Goal: Entertainment & Leisure: Consume media (video, audio)

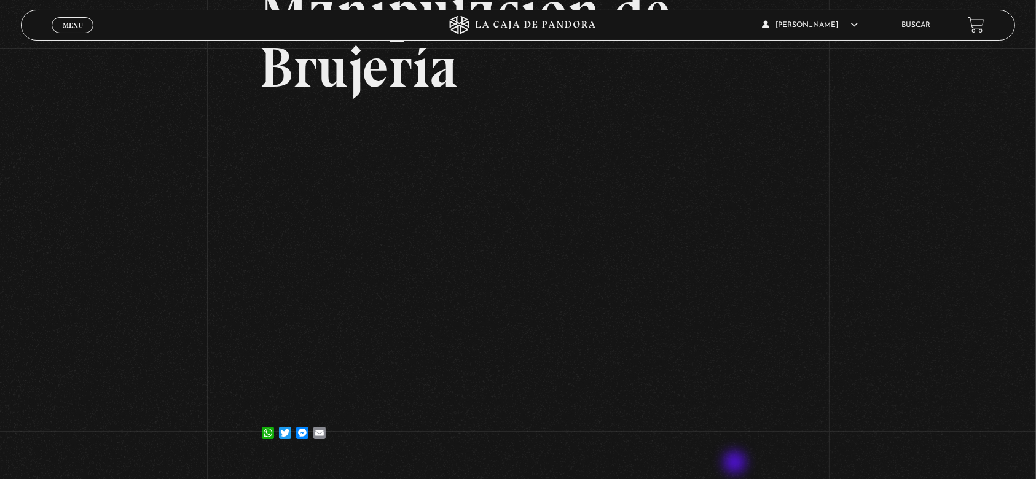
scroll to position [163, 0]
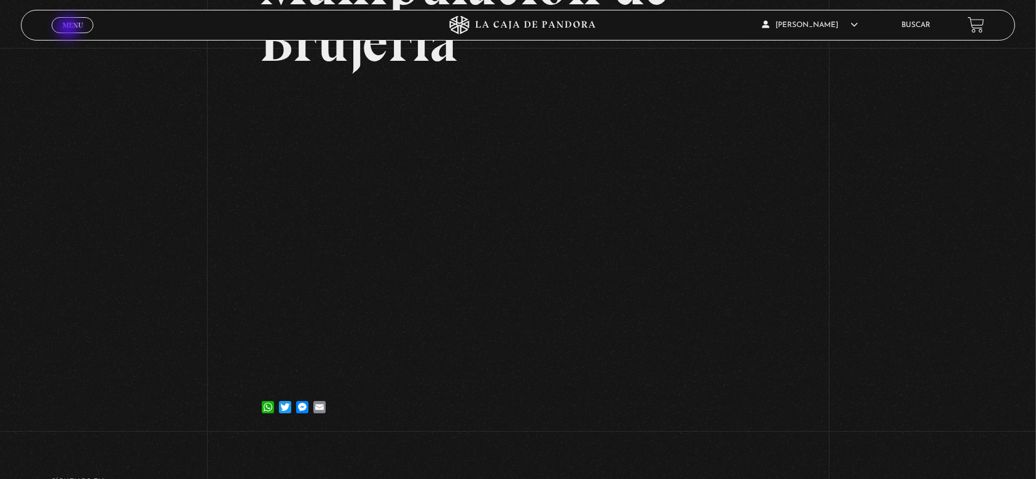
click at [69, 28] on span "Menu" at bounding box center [73, 24] width 20 height 7
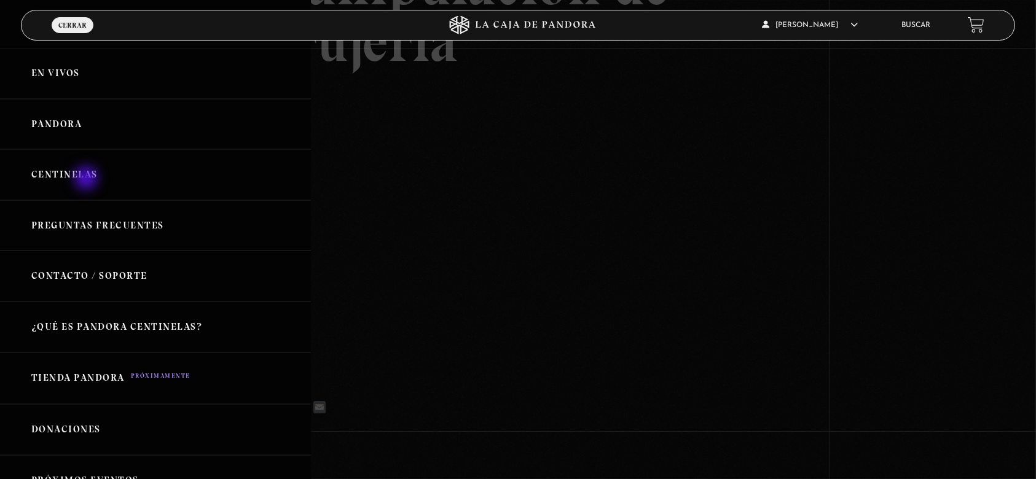
click at [87, 179] on link "Centinelas" at bounding box center [155, 174] width 311 height 51
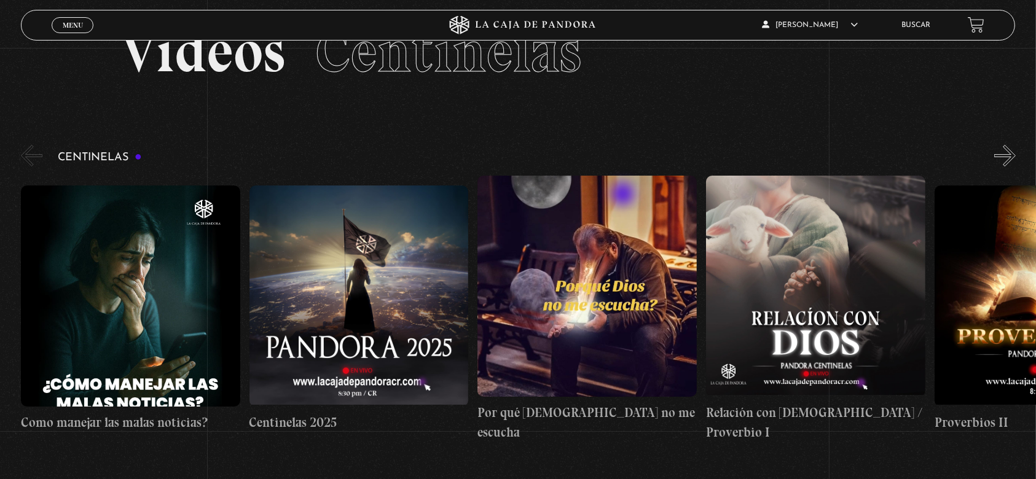
scroll to position [82, 0]
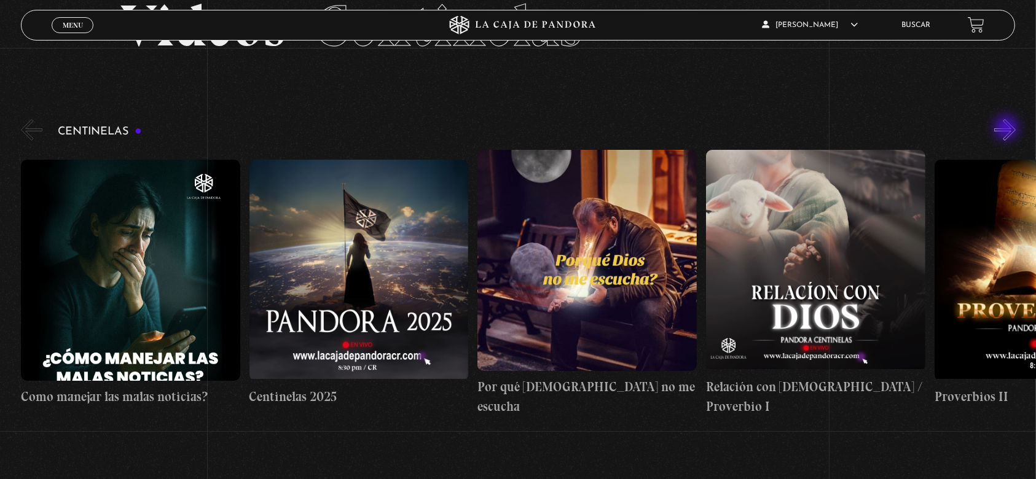
click at [1007, 129] on button "»" at bounding box center [1004, 129] width 21 height 21
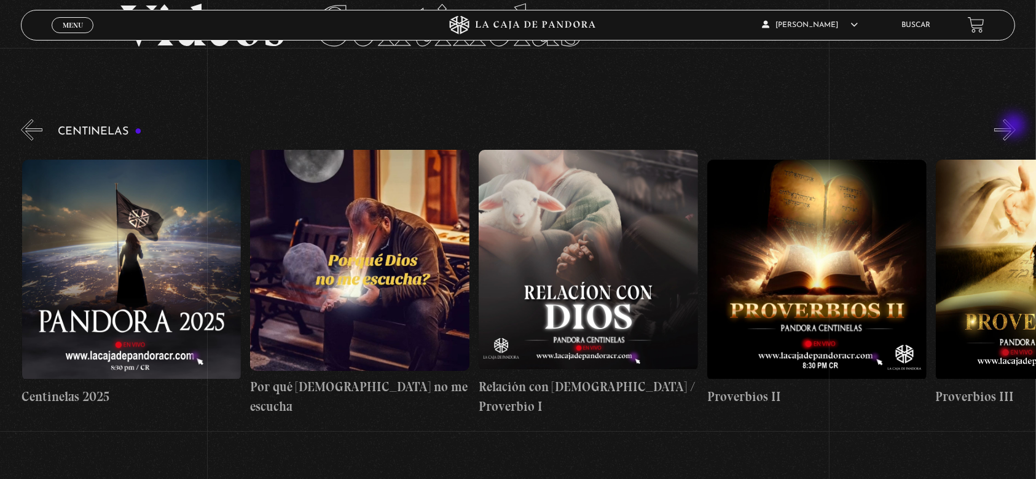
click at [1015, 127] on button "»" at bounding box center [1004, 129] width 21 height 21
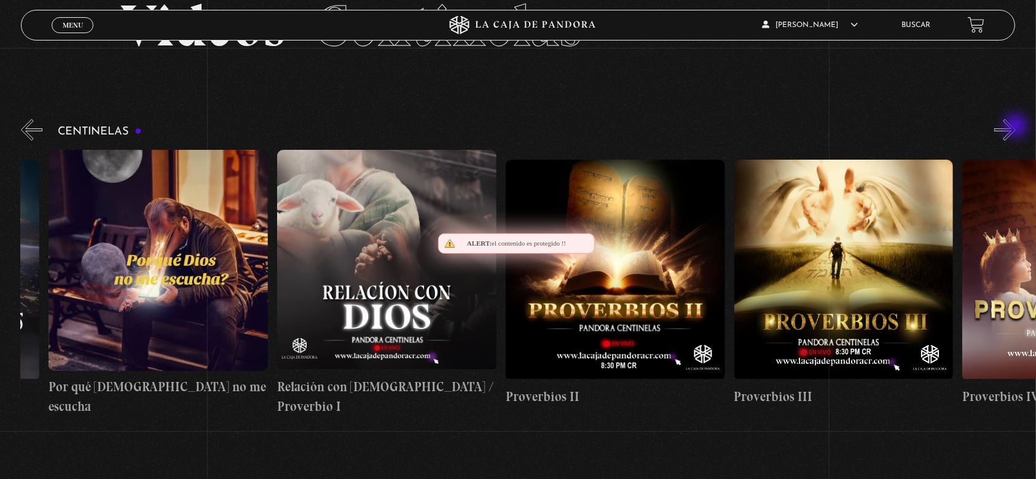
click at [1015, 127] on button "»" at bounding box center [1004, 129] width 21 height 21
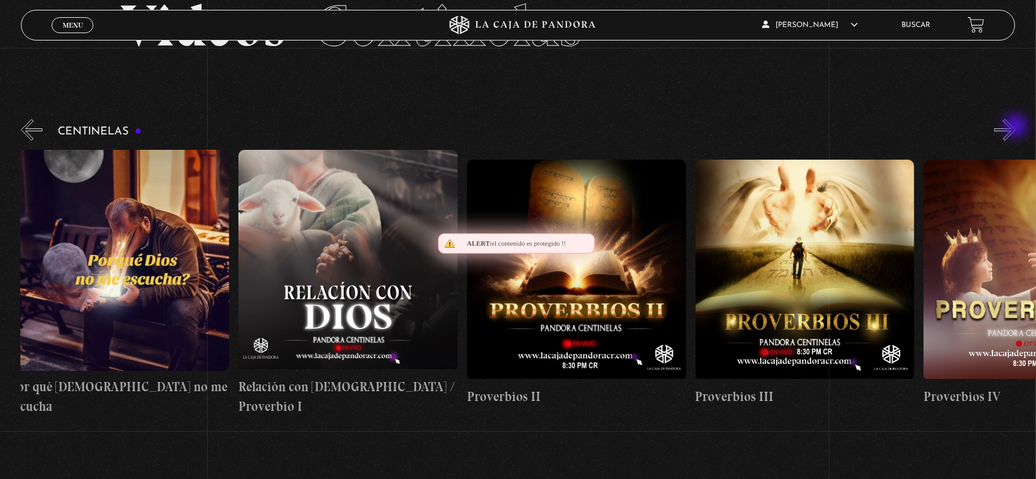
click at [1015, 127] on button "»" at bounding box center [1004, 129] width 21 height 21
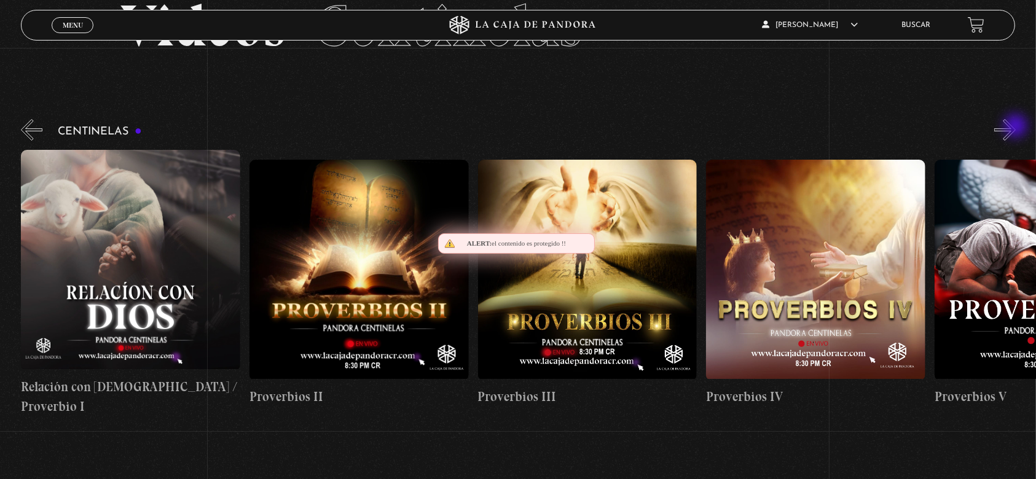
click at [1015, 127] on button "»" at bounding box center [1004, 129] width 21 height 21
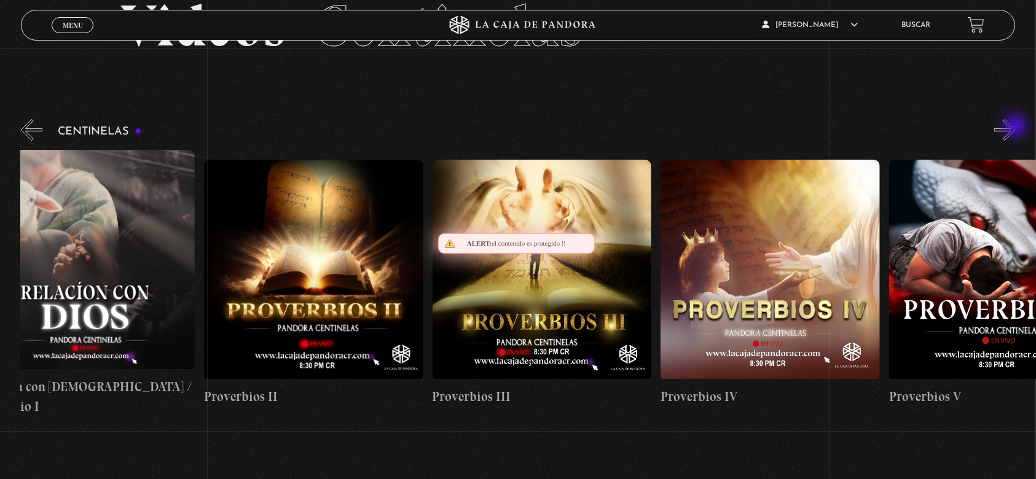
click at [1015, 127] on button "»" at bounding box center [1004, 129] width 21 height 21
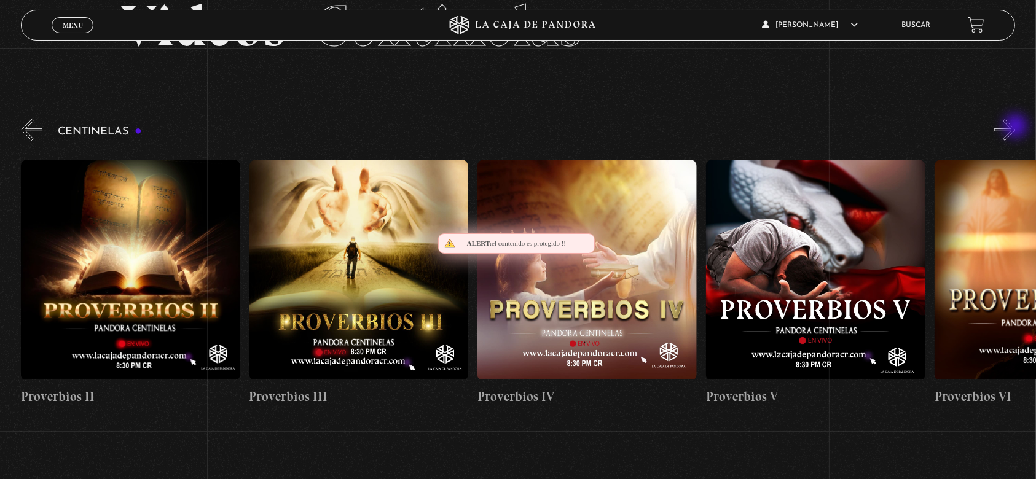
click at [1015, 127] on button "»" at bounding box center [1004, 129] width 21 height 21
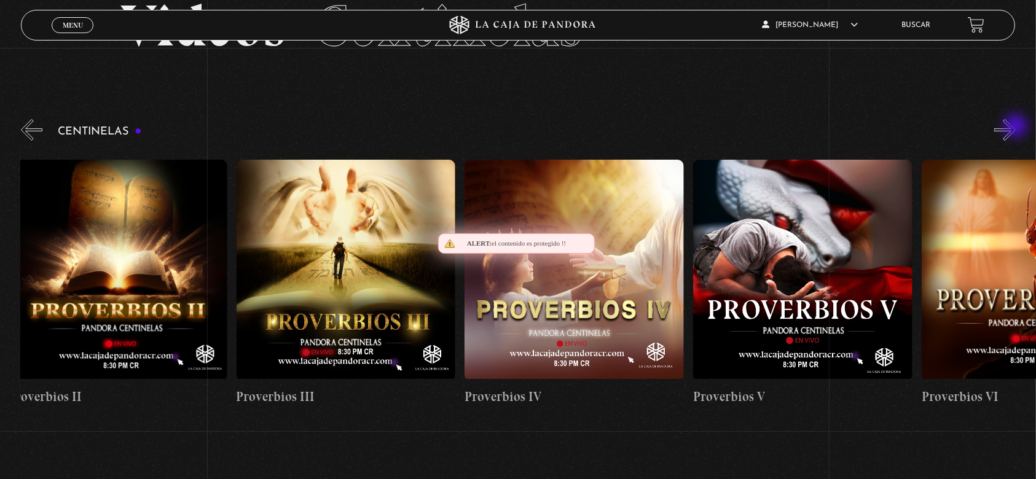
click at [1015, 127] on button "»" at bounding box center [1004, 129] width 21 height 21
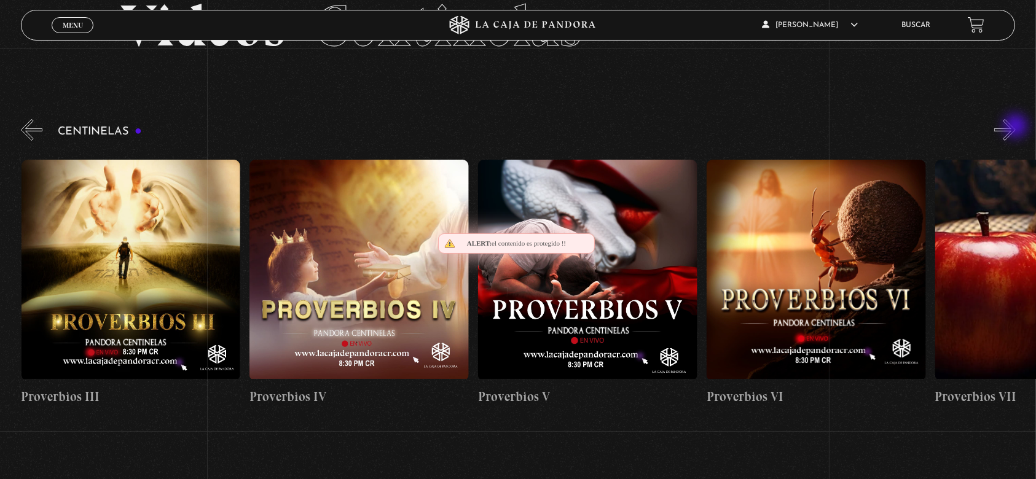
click at [1015, 127] on button "»" at bounding box center [1004, 129] width 21 height 21
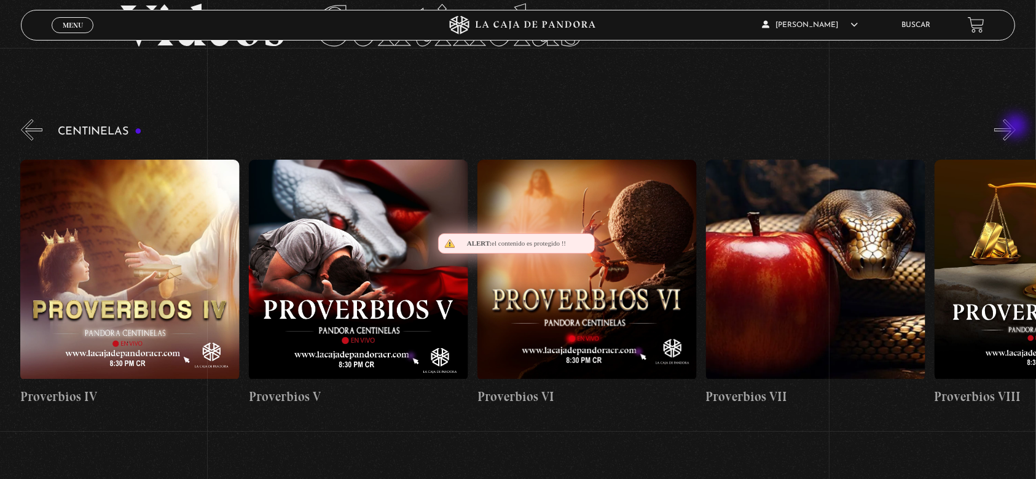
click at [1015, 127] on button "»" at bounding box center [1004, 129] width 21 height 21
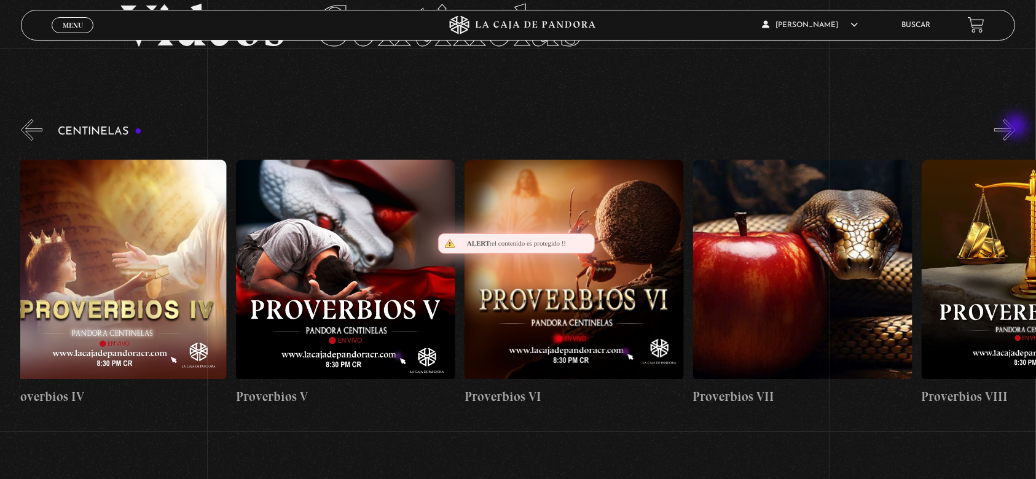
click at [1015, 127] on button "»" at bounding box center [1004, 129] width 21 height 21
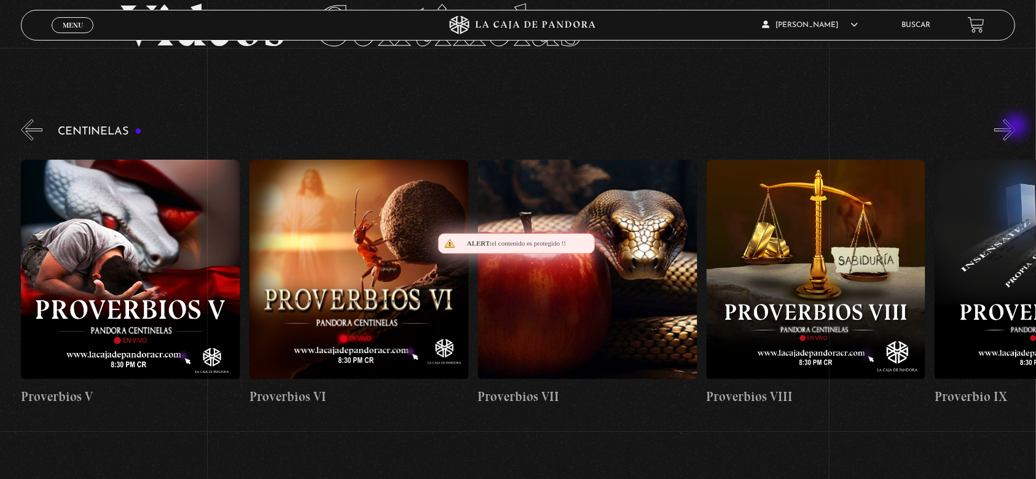
click at [1015, 127] on button "»" at bounding box center [1004, 129] width 21 height 21
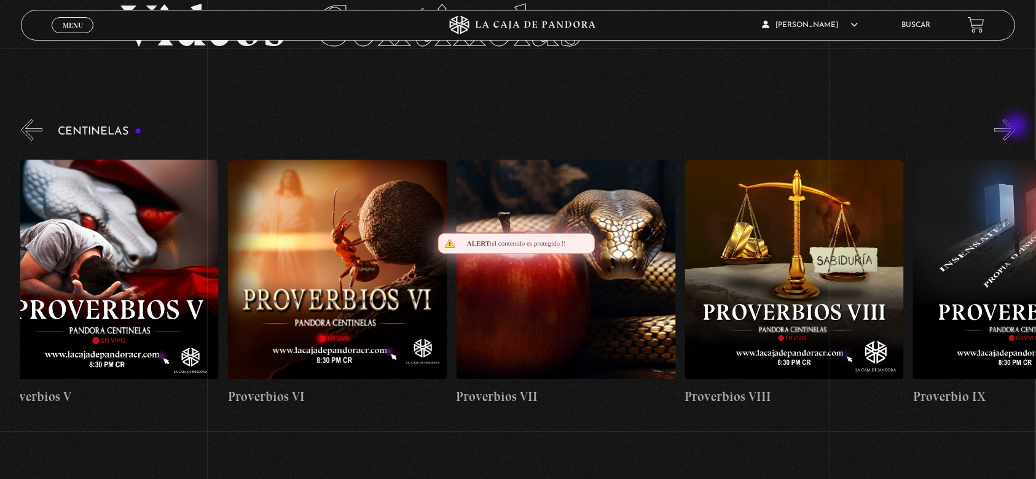
click at [1015, 127] on button "»" at bounding box center [1004, 129] width 21 height 21
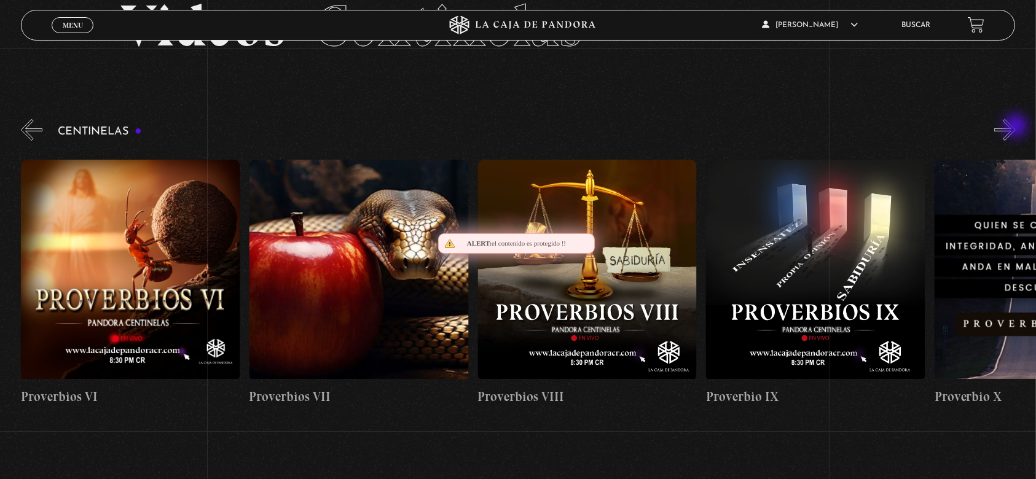
click at [1015, 127] on button "»" at bounding box center [1004, 129] width 21 height 21
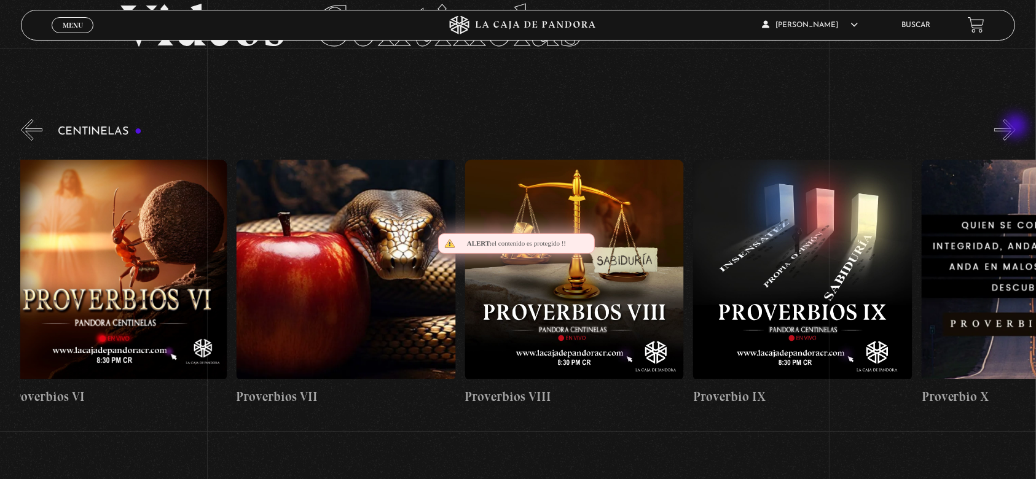
click at [1015, 127] on button "»" at bounding box center [1004, 129] width 21 height 21
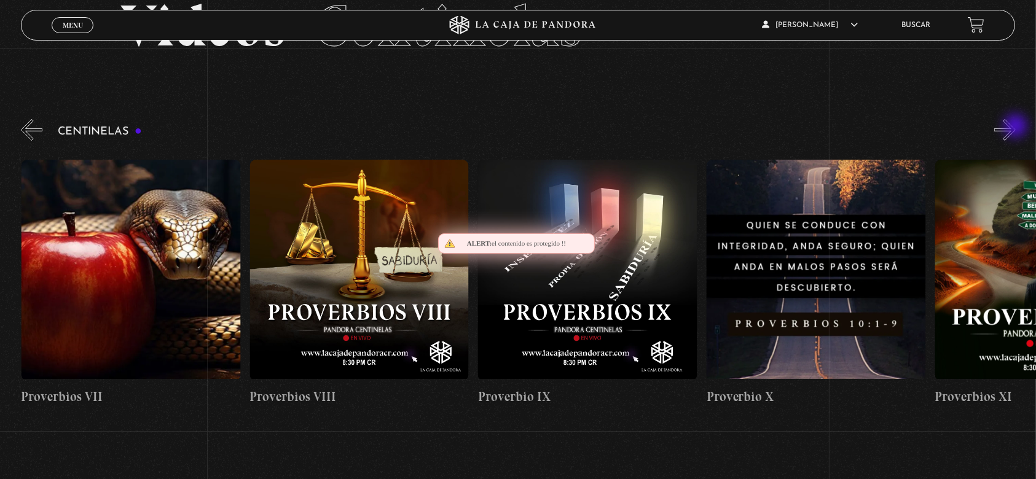
click at [1015, 127] on button "»" at bounding box center [1004, 129] width 21 height 21
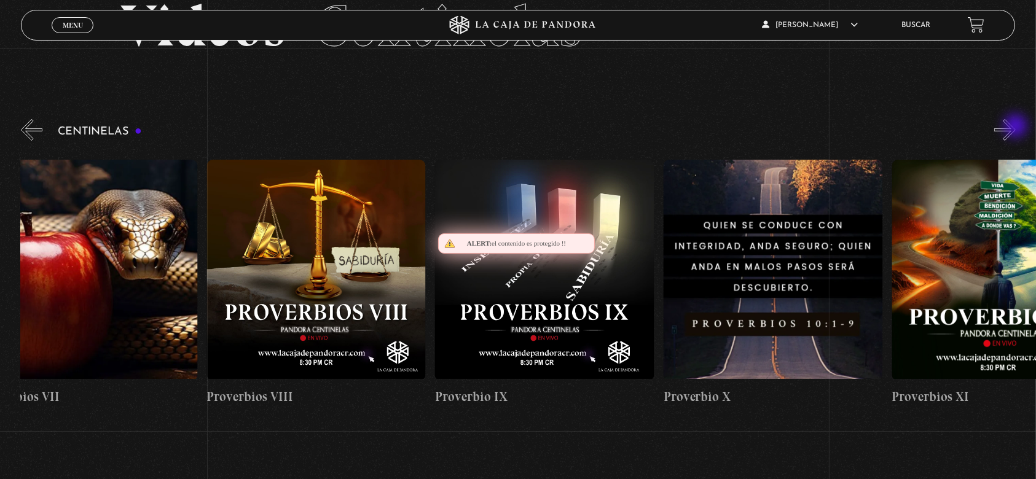
click at [1015, 127] on button "»" at bounding box center [1004, 129] width 21 height 21
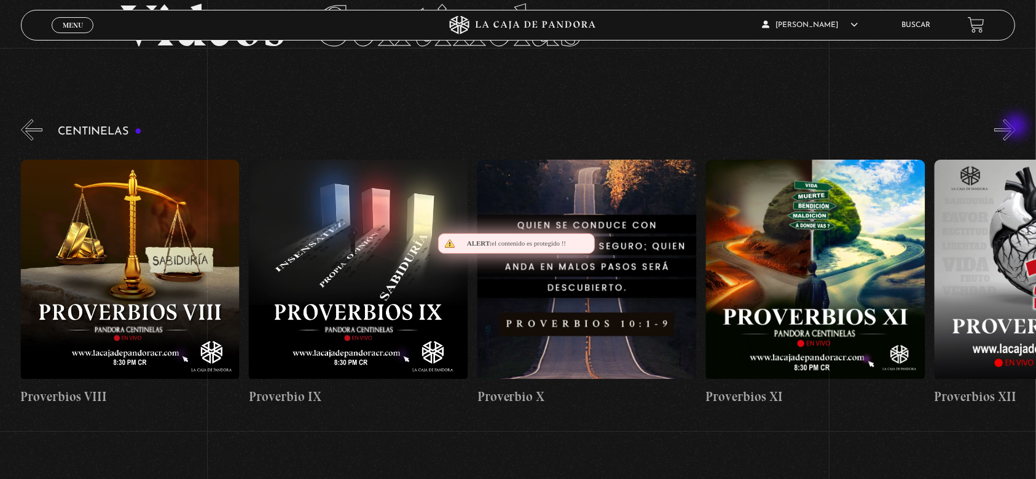
click at [1015, 127] on button "»" at bounding box center [1004, 129] width 21 height 21
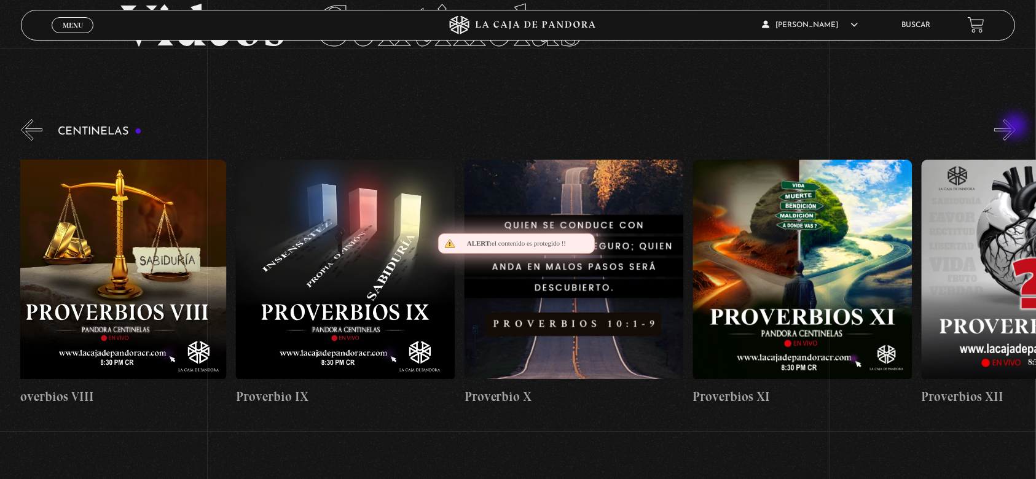
click at [1015, 127] on button "»" at bounding box center [1004, 129] width 21 height 21
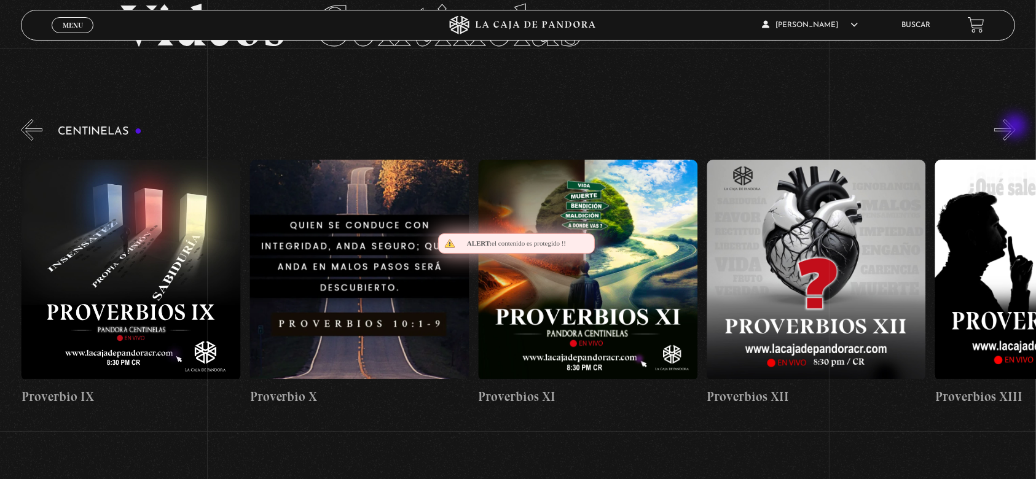
click at [1015, 127] on button "»" at bounding box center [1004, 129] width 21 height 21
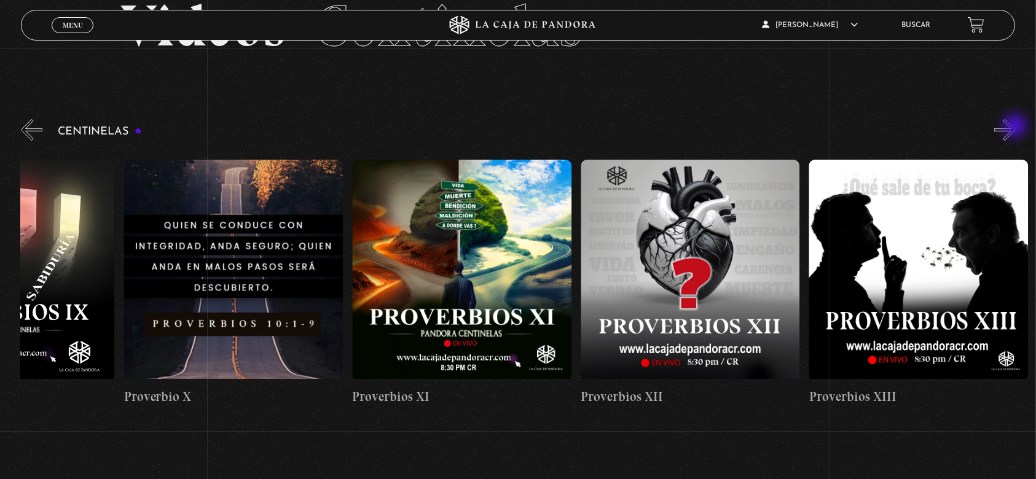
click at [1015, 127] on button "»" at bounding box center [1004, 129] width 21 height 21
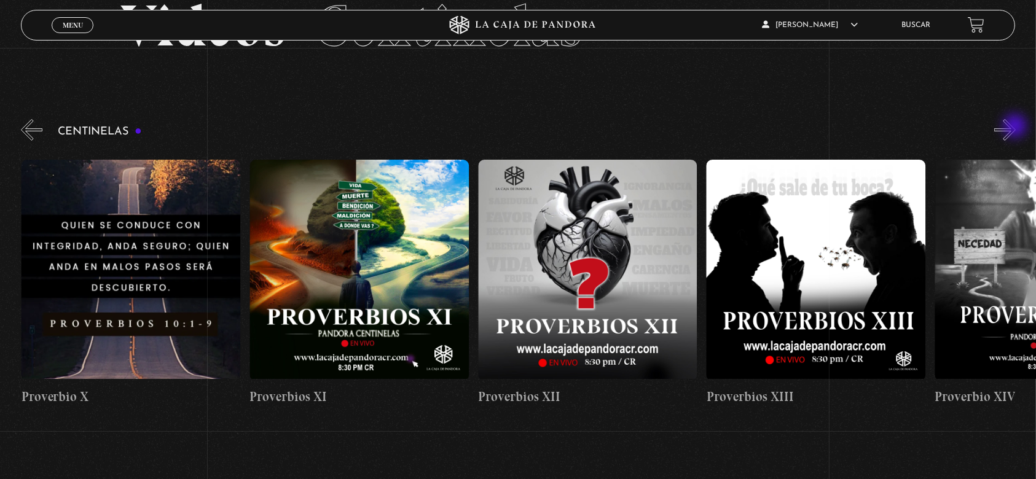
click at [1015, 127] on button "»" at bounding box center [1004, 129] width 21 height 21
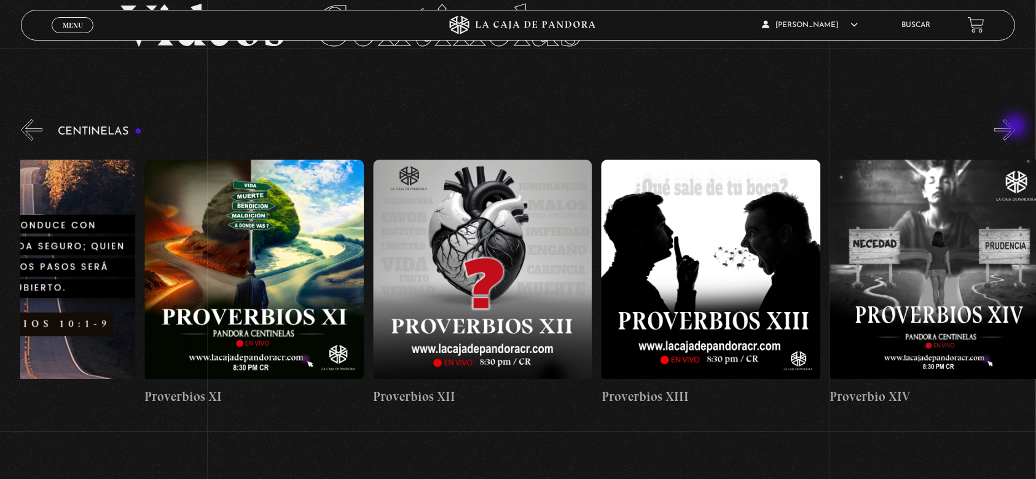
click at [1015, 127] on button "»" at bounding box center [1004, 129] width 21 height 21
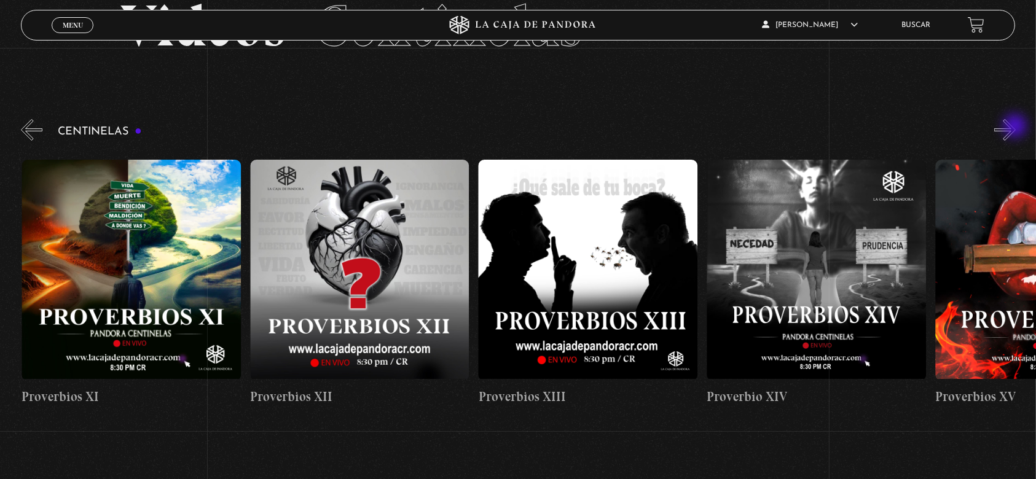
click at [1015, 127] on button "»" at bounding box center [1004, 129] width 21 height 21
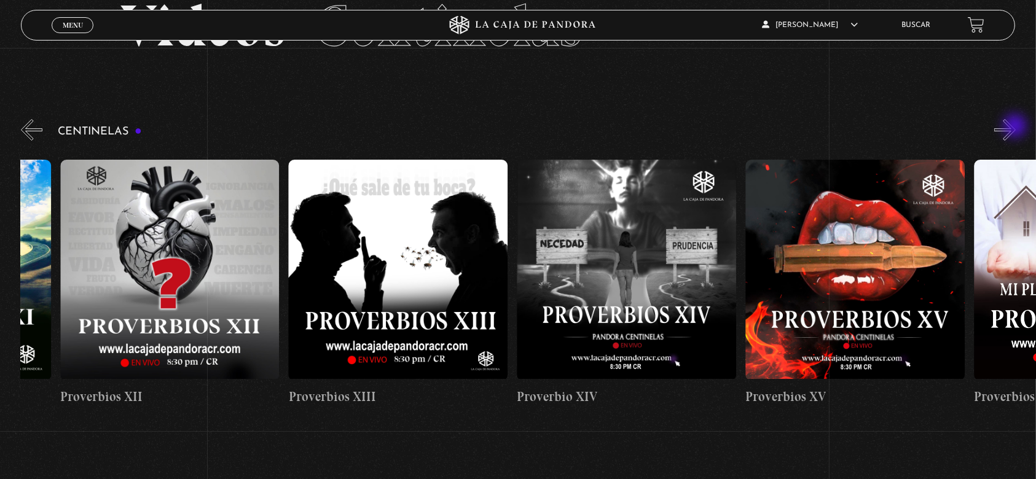
click at [1015, 127] on button "»" at bounding box center [1004, 129] width 21 height 21
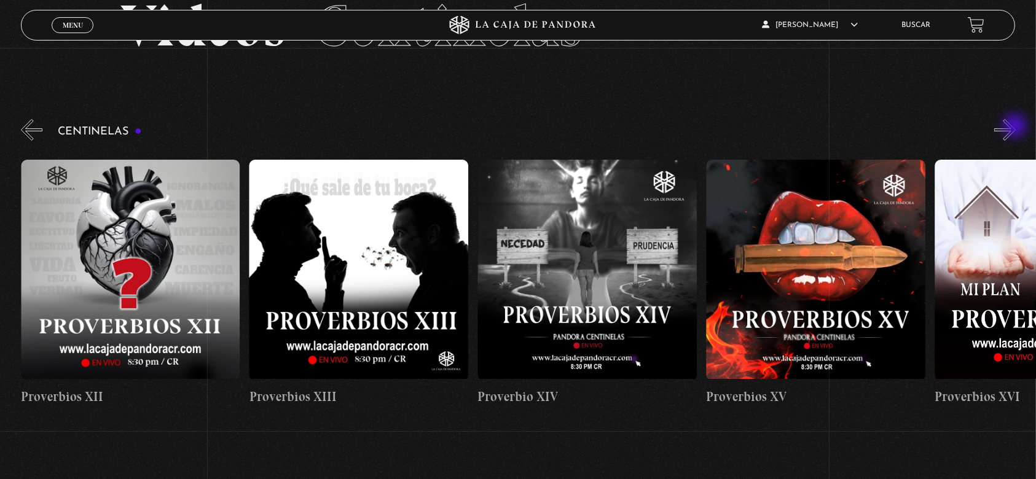
click at [1015, 127] on button "»" at bounding box center [1004, 129] width 21 height 21
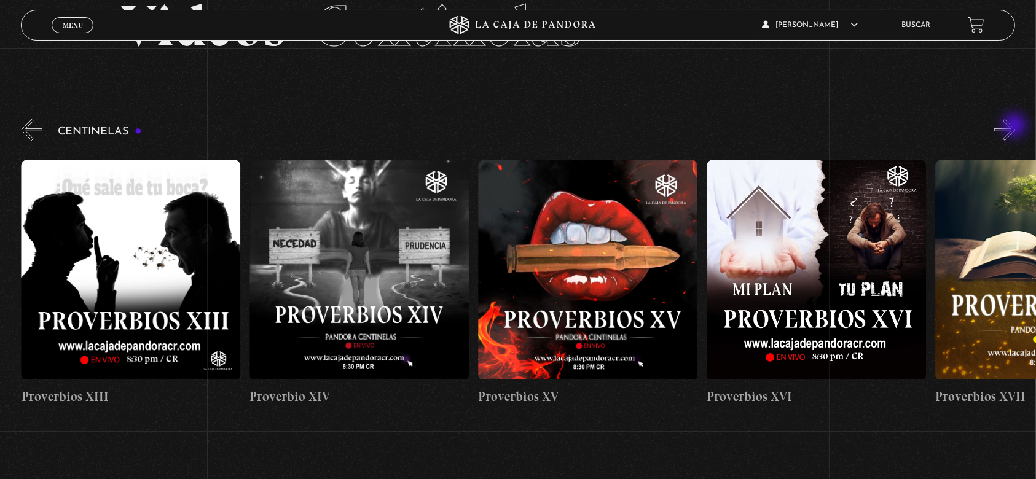
click at [1015, 127] on button "»" at bounding box center [1004, 129] width 21 height 21
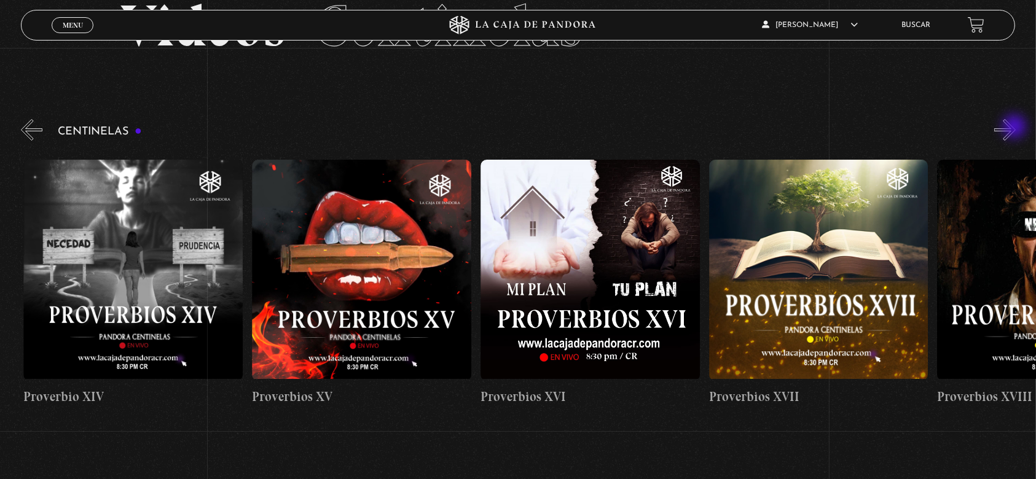
click at [1015, 128] on button "»" at bounding box center [1004, 129] width 21 height 21
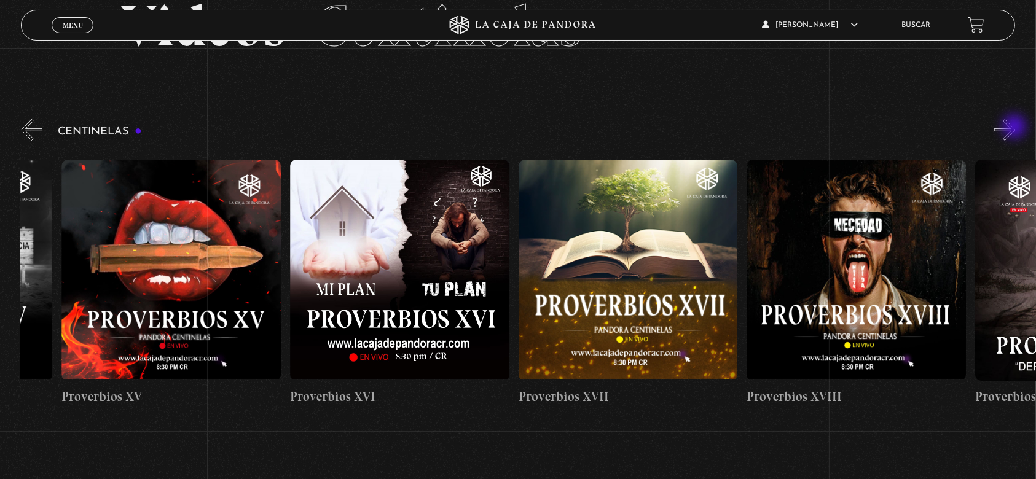
click at [1015, 128] on button "»" at bounding box center [1004, 129] width 21 height 21
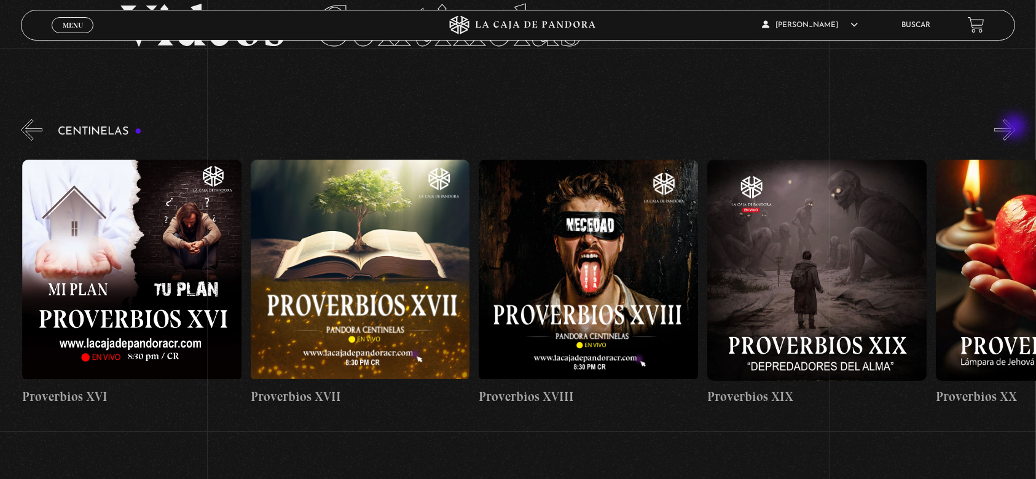
click at [1015, 128] on button "»" at bounding box center [1004, 129] width 21 height 21
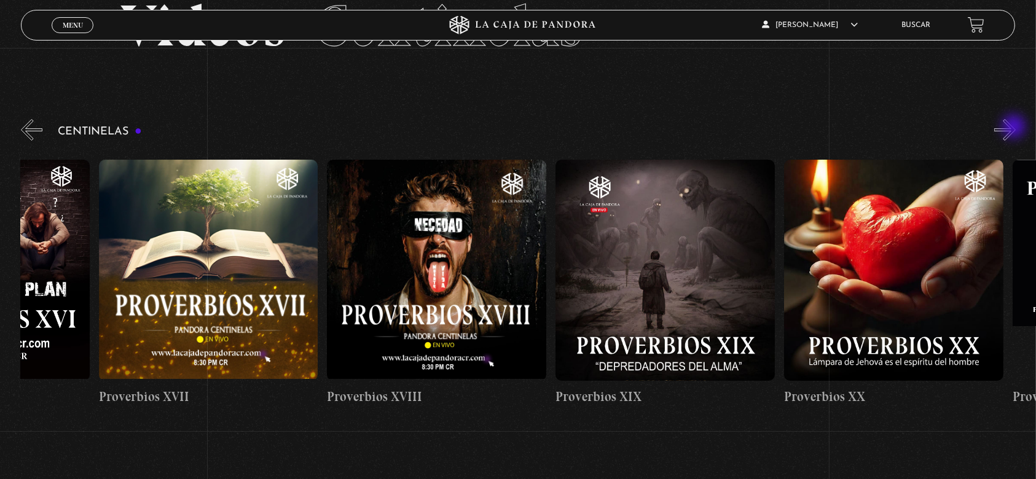
click at [1015, 128] on button "»" at bounding box center [1004, 129] width 21 height 21
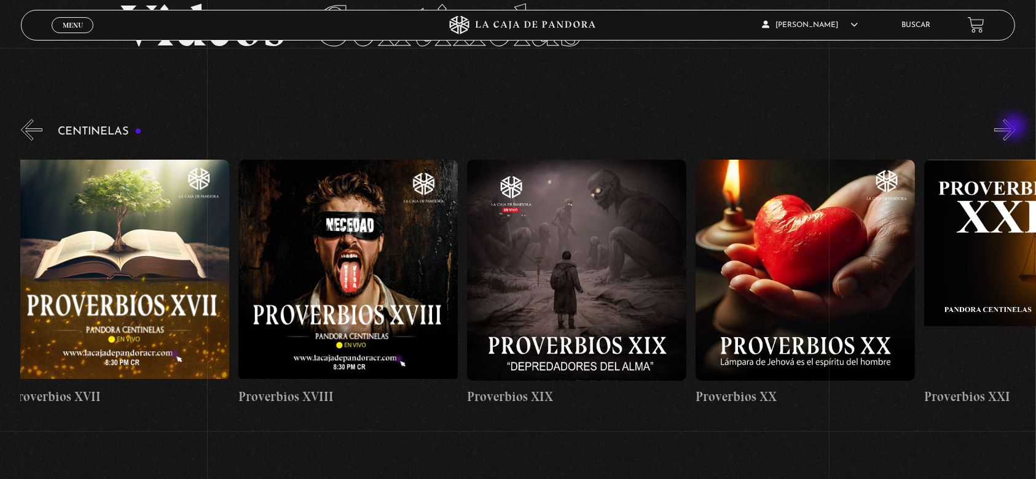
click at [1014, 128] on button "»" at bounding box center [1004, 129] width 21 height 21
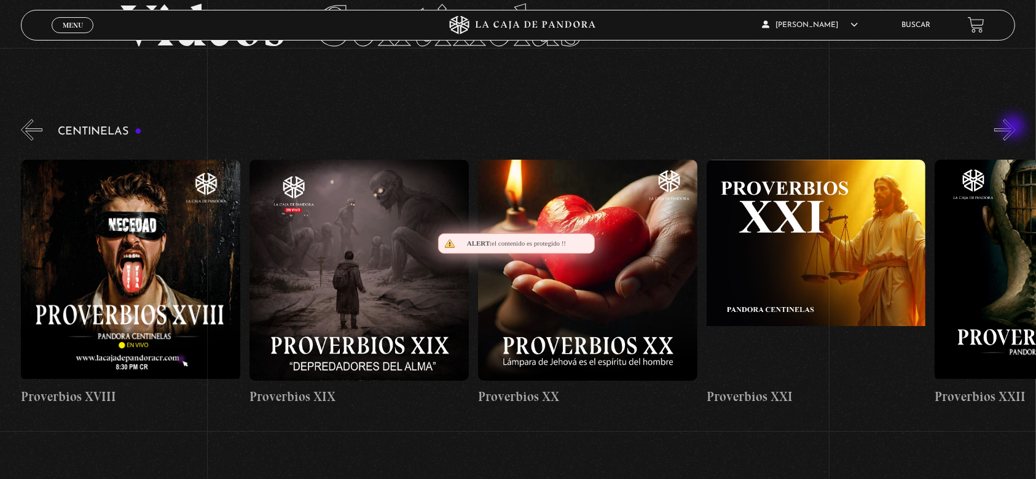
click at [1014, 128] on button "»" at bounding box center [1004, 129] width 21 height 21
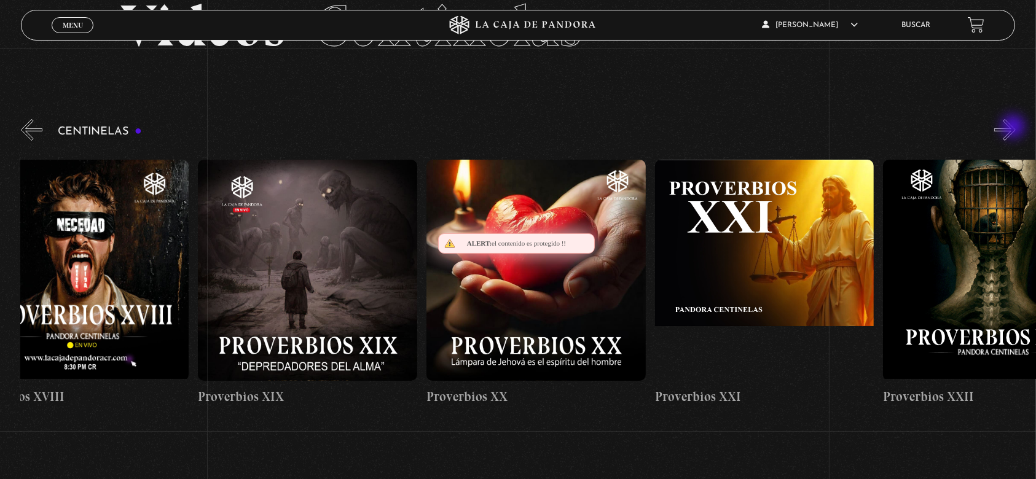
click at [1014, 128] on button "»" at bounding box center [1004, 129] width 21 height 21
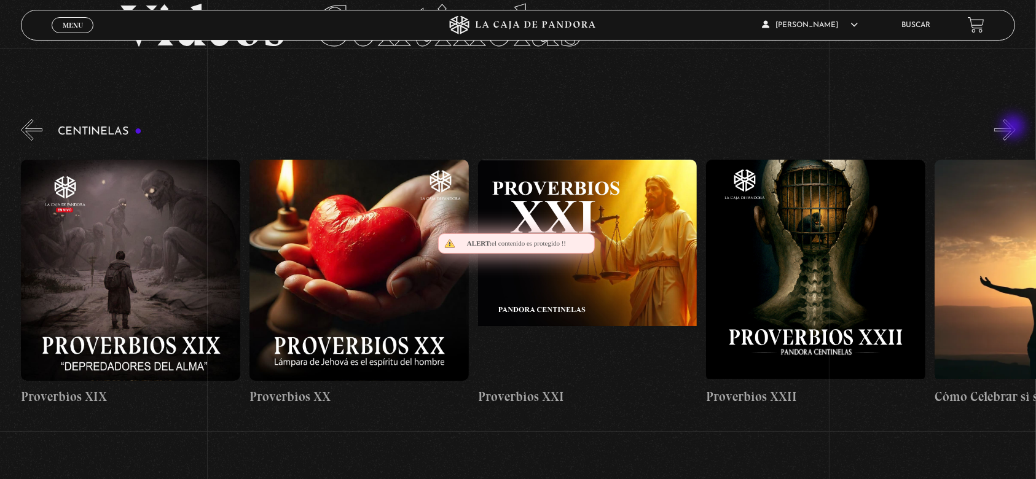
click at [1014, 128] on button "»" at bounding box center [1004, 129] width 21 height 21
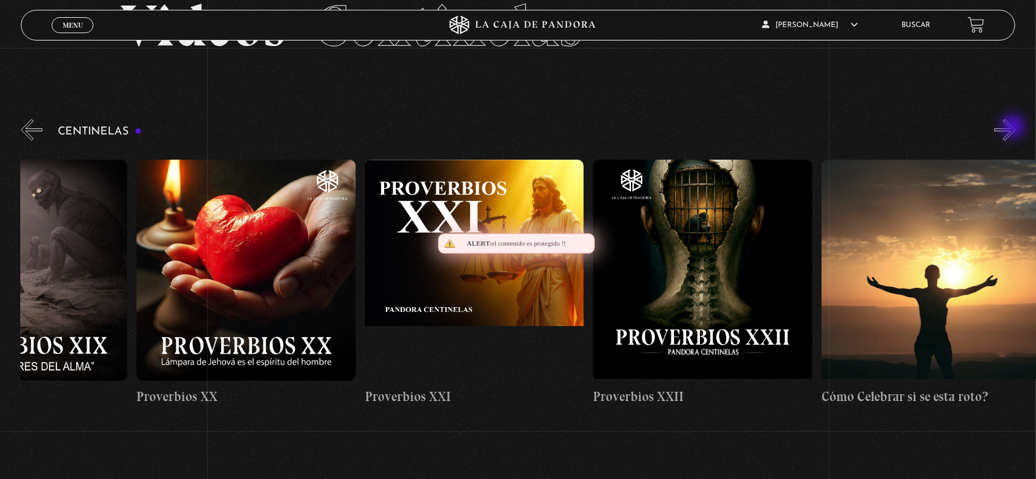
click at [1014, 128] on button "»" at bounding box center [1004, 129] width 21 height 21
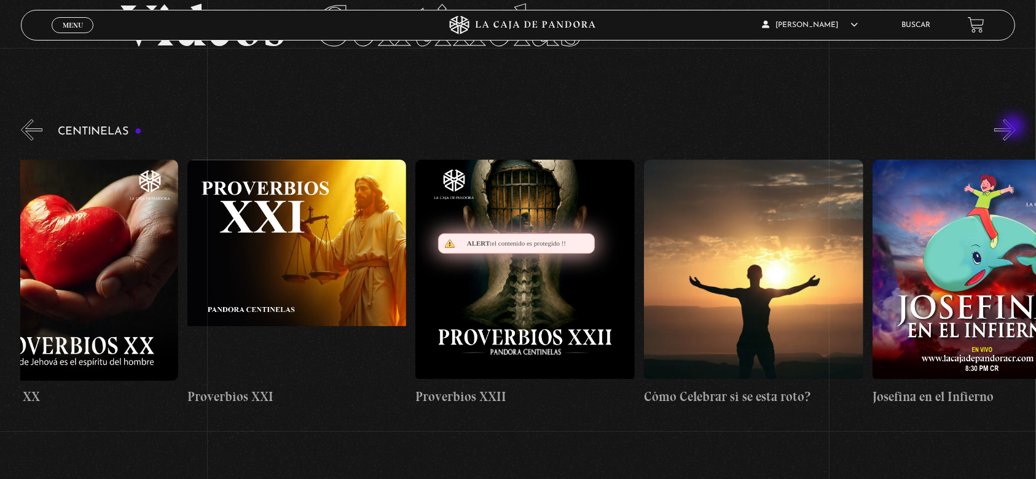
click at [1014, 128] on button "»" at bounding box center [1004, 129] width 21 height 21
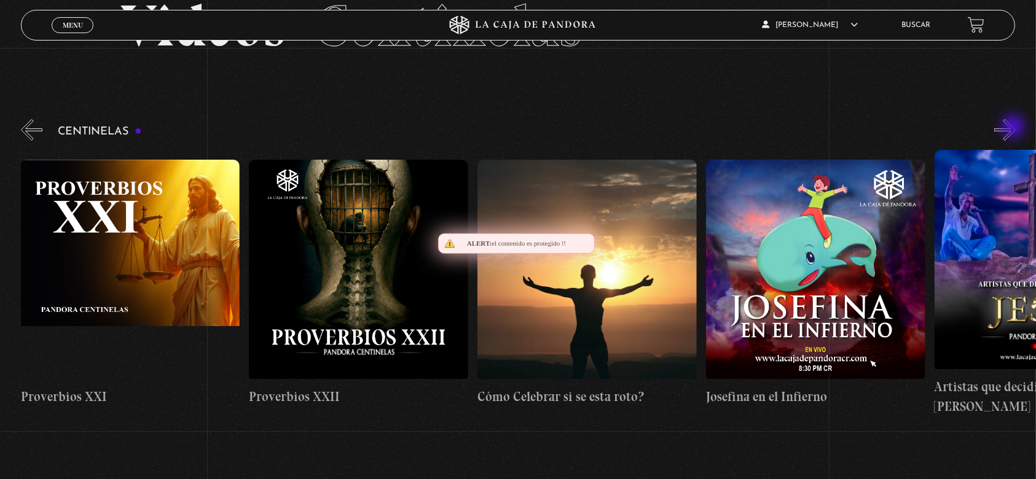
click at [1014, 128] on button "»" at bounding box center [1004, 129] width 21 height 21
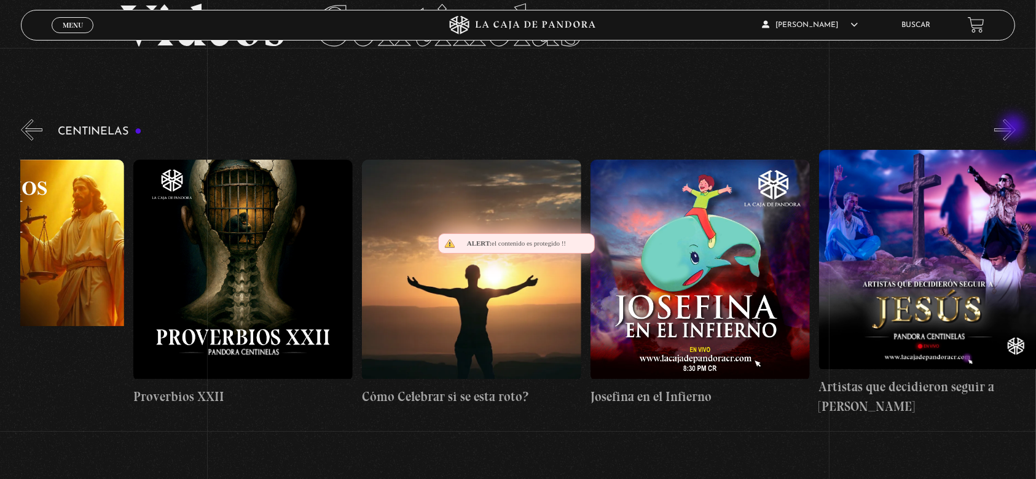
click at [1014, 128] on button "»" at bounding box center [1004, 129] width 21 height 21
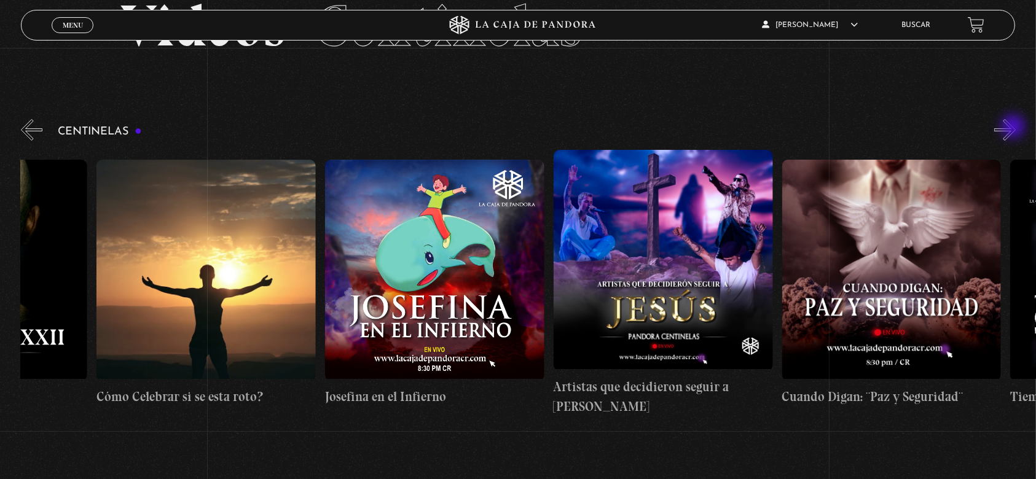
click at [1014, 128] on button "»" at bounding box center [1004, 129] width 21 height 21
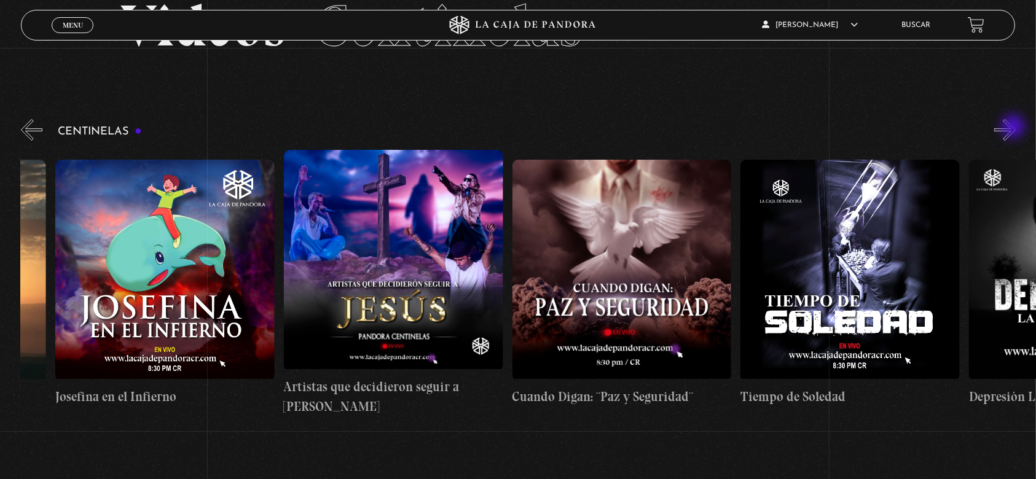
click at [1014, 128] on button "»" at bounding box center [1004, 129] width 21 height 21
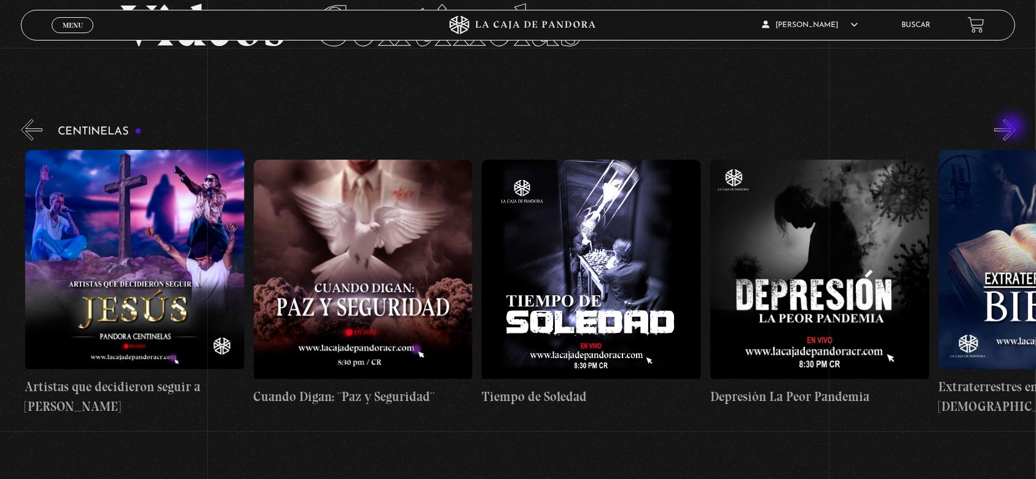
click at [1013, 128] on button "»" at bounding box center [1004, 129] width 21 height 21
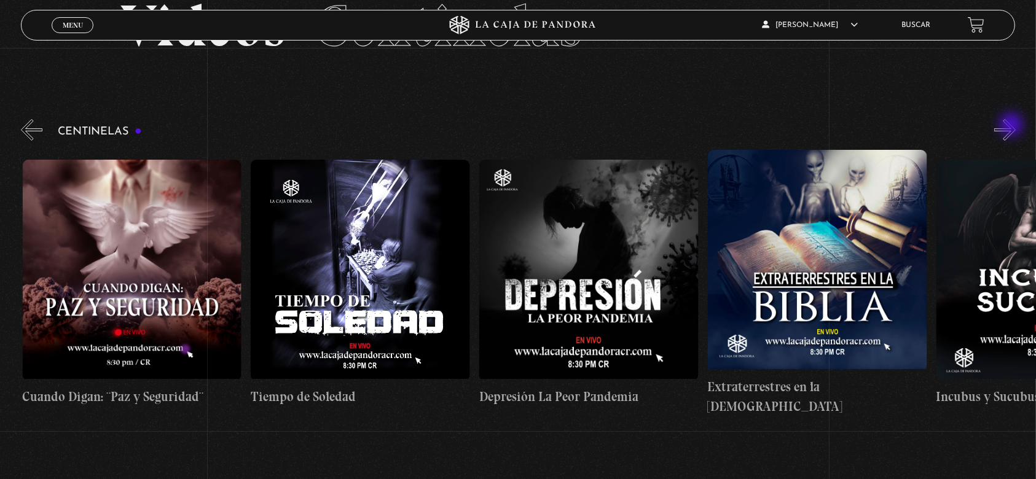
click at [1012, 126] on button "»" at bounding box center [1004, 129] width 21 height 21
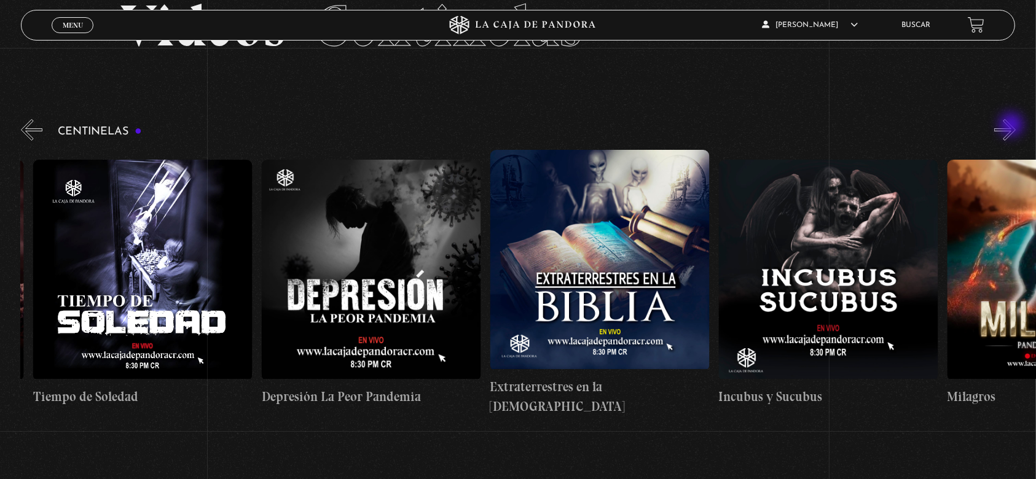
click at [1013, 126] on button "»" at bounding box center [1004, 129] width 21 height 21
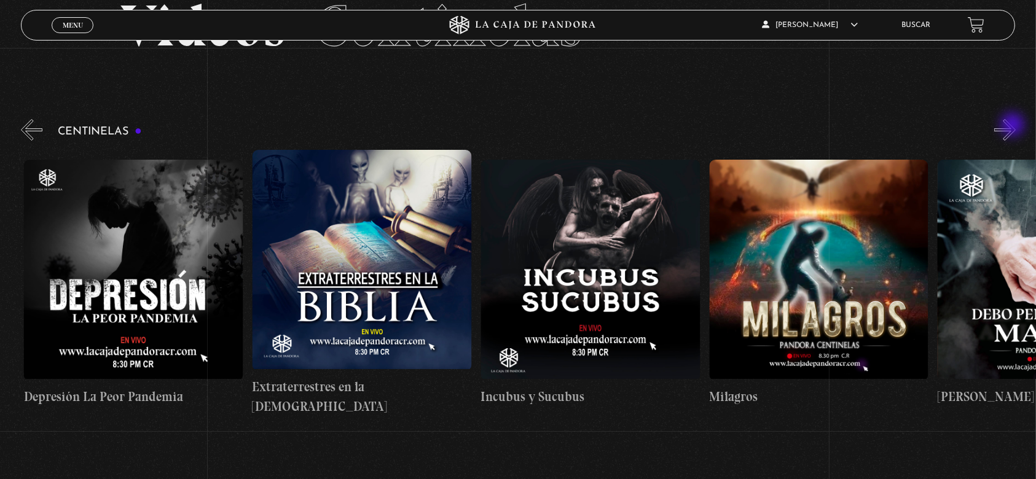
click at [1014, 126] on button "»" at bounding box center [1004, 129] width 21 height 21
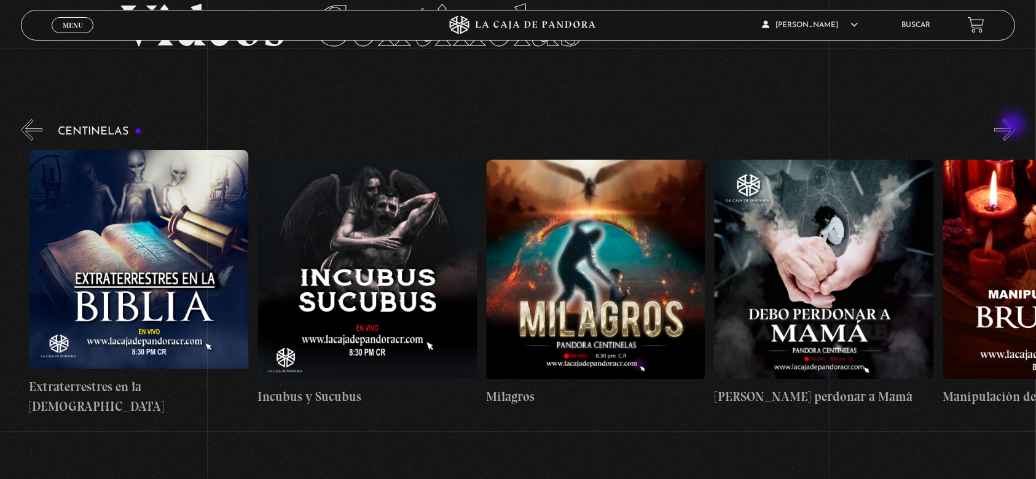
click at [1014, 126] on button "»" at bounding box center [1004, 129] width 21 height 21
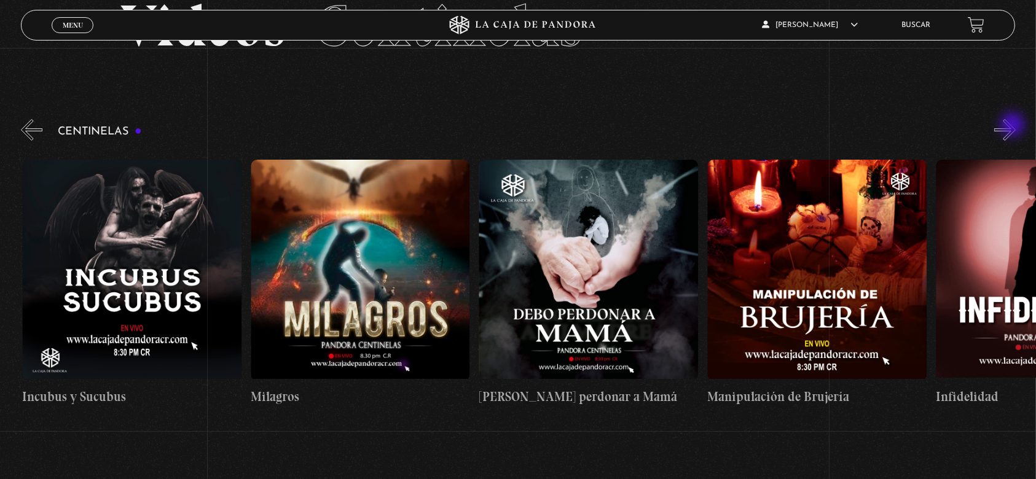
click at [1014, 126] on button "»" at bounding box center [1004, 129] width 21 height 21
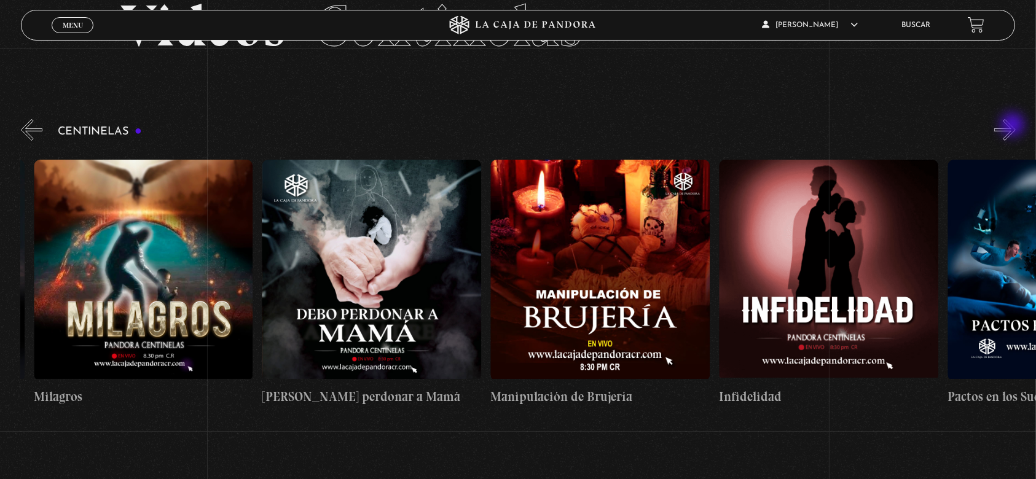
click at [1014, 126] on button "»" at bounding box center [1004, 129] width 21 height 21
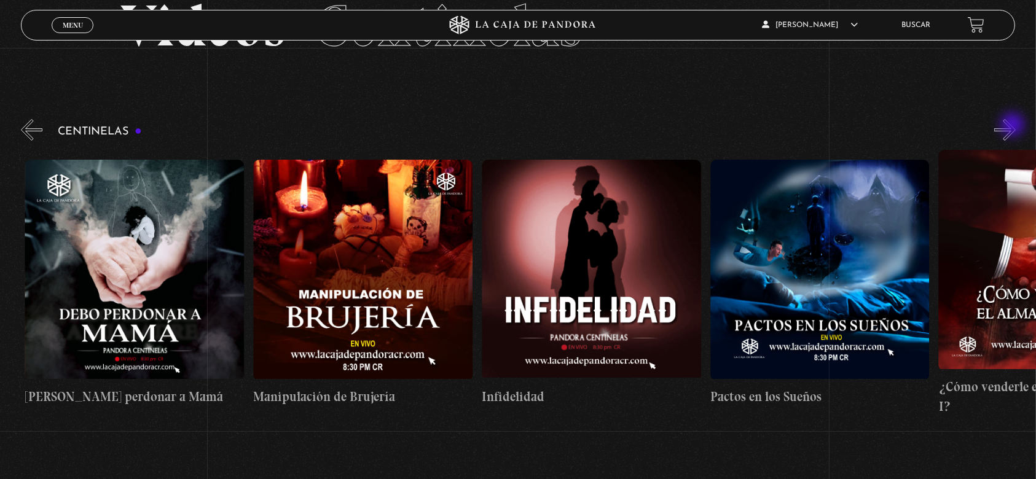
click at [1014, 126] on button "»" at bounding box center [1004, 129] width 21 height 21
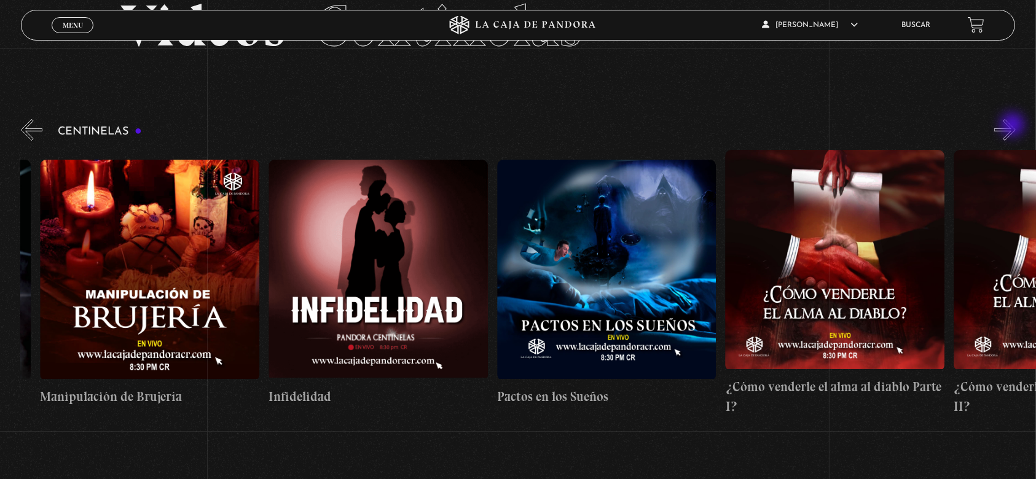
click at [1014, 126] on button "»" at bounding box center [1004, 129] width 21 height 21
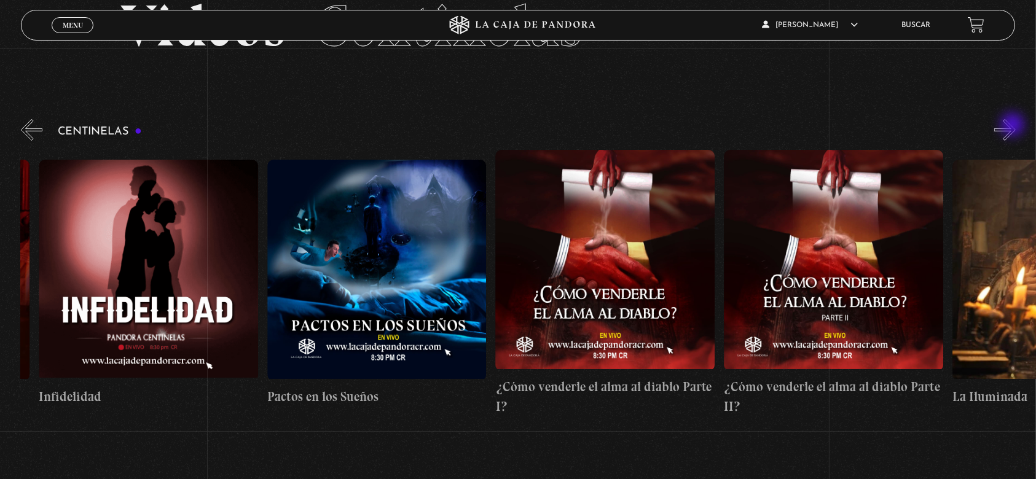
click at [1014, 126] on button "»" at bounding box center [1004, 129] width 21 height 21
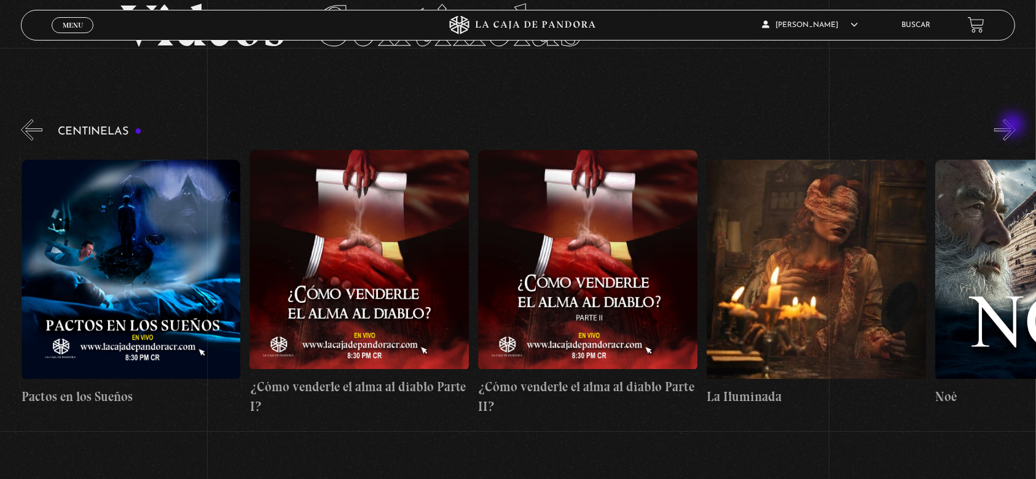
click at [1014, 126] on button "»" at bounding box center [1004, 129] width 21 height 21
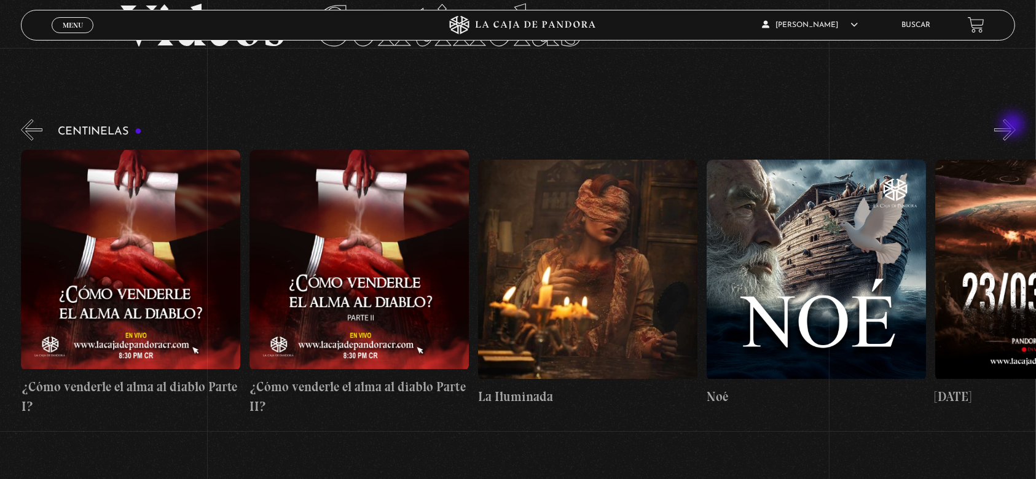
scroll to position [0, 8679]
click at [1014, 127] on button "»" at bounding box center [1004, 129] width 21 height 21
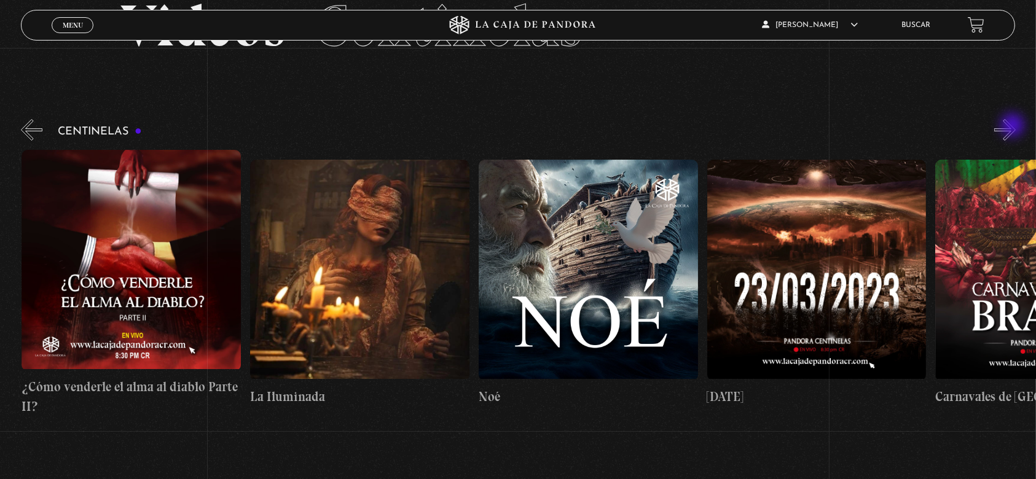
scroll to position [0, 8906]
click at [1014, 127] on button "»" at bounding box center [1004, 129] width 21 height 21
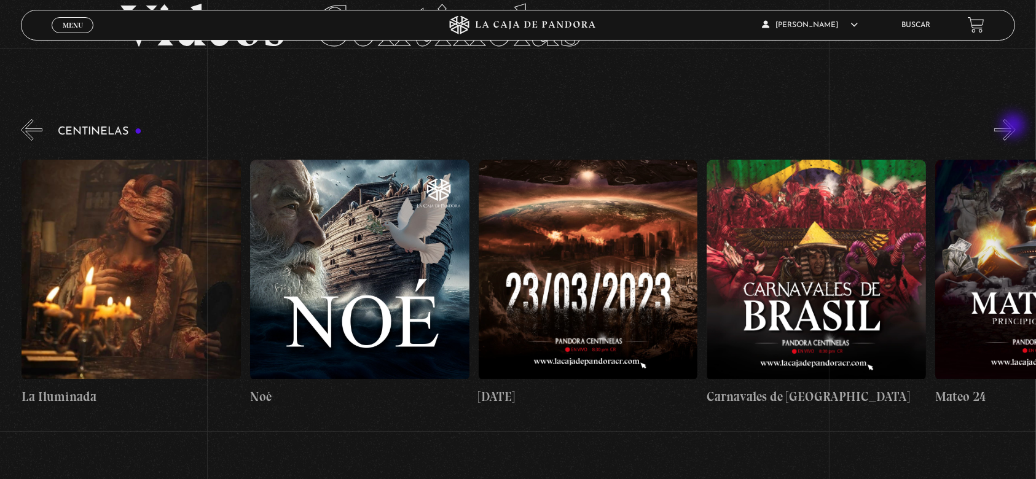
click at [1014, 127] on button "»" at bounding box center [1004, 129] width 21 height 21
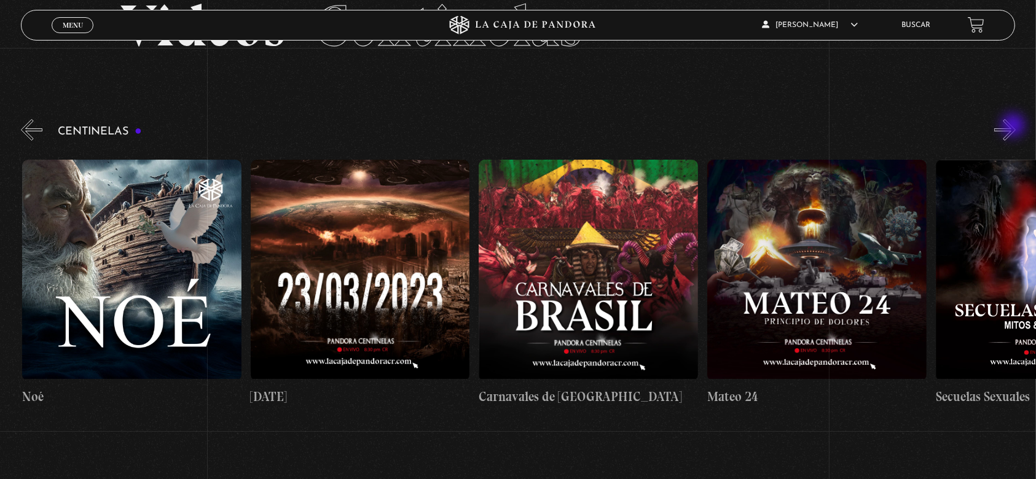
scroll to position [0, 9363]
click at [1015, 128] on button "»" at bounding box center [1004, 129] width 21 height 21
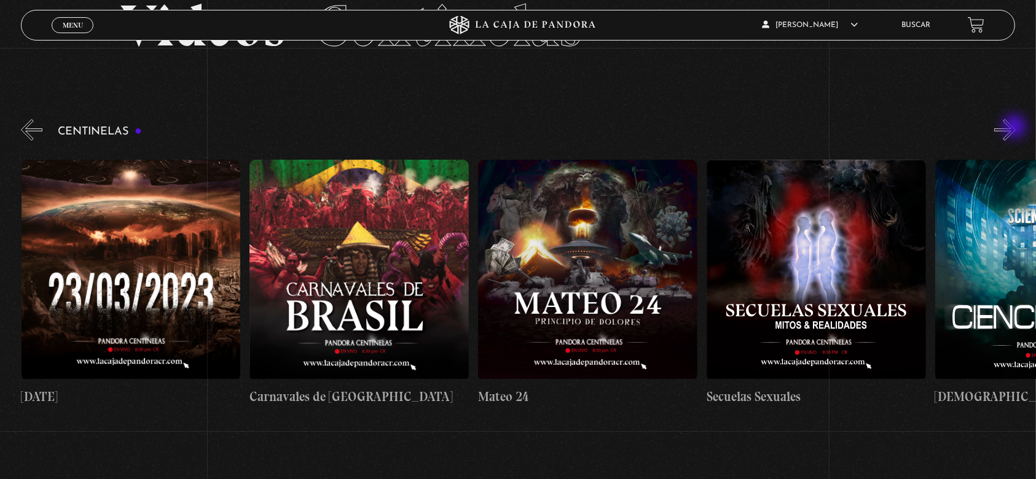
scroll to position [0, 9592]
click at [572, 275] on figure at bounding box center [586, 270] width 219 height 221
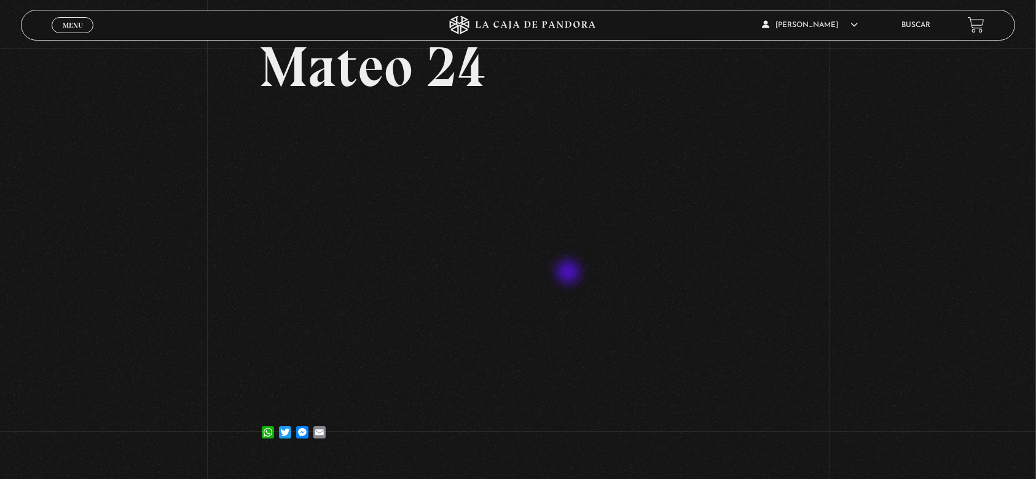
scroll to position [163, 0]
